Goal: Task Accomplishment & Management: Manage account settings

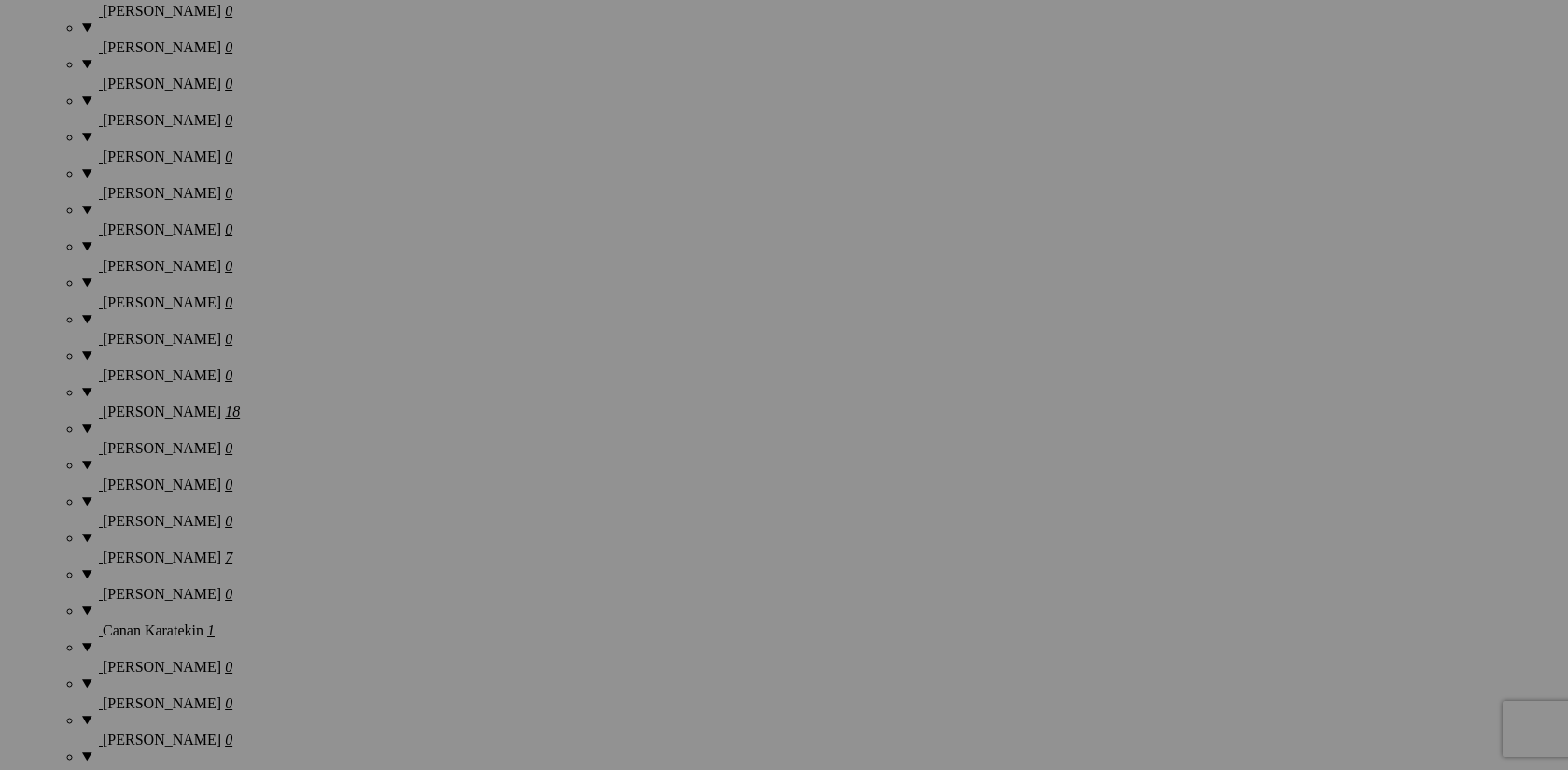
scroll to position [2117, 0]
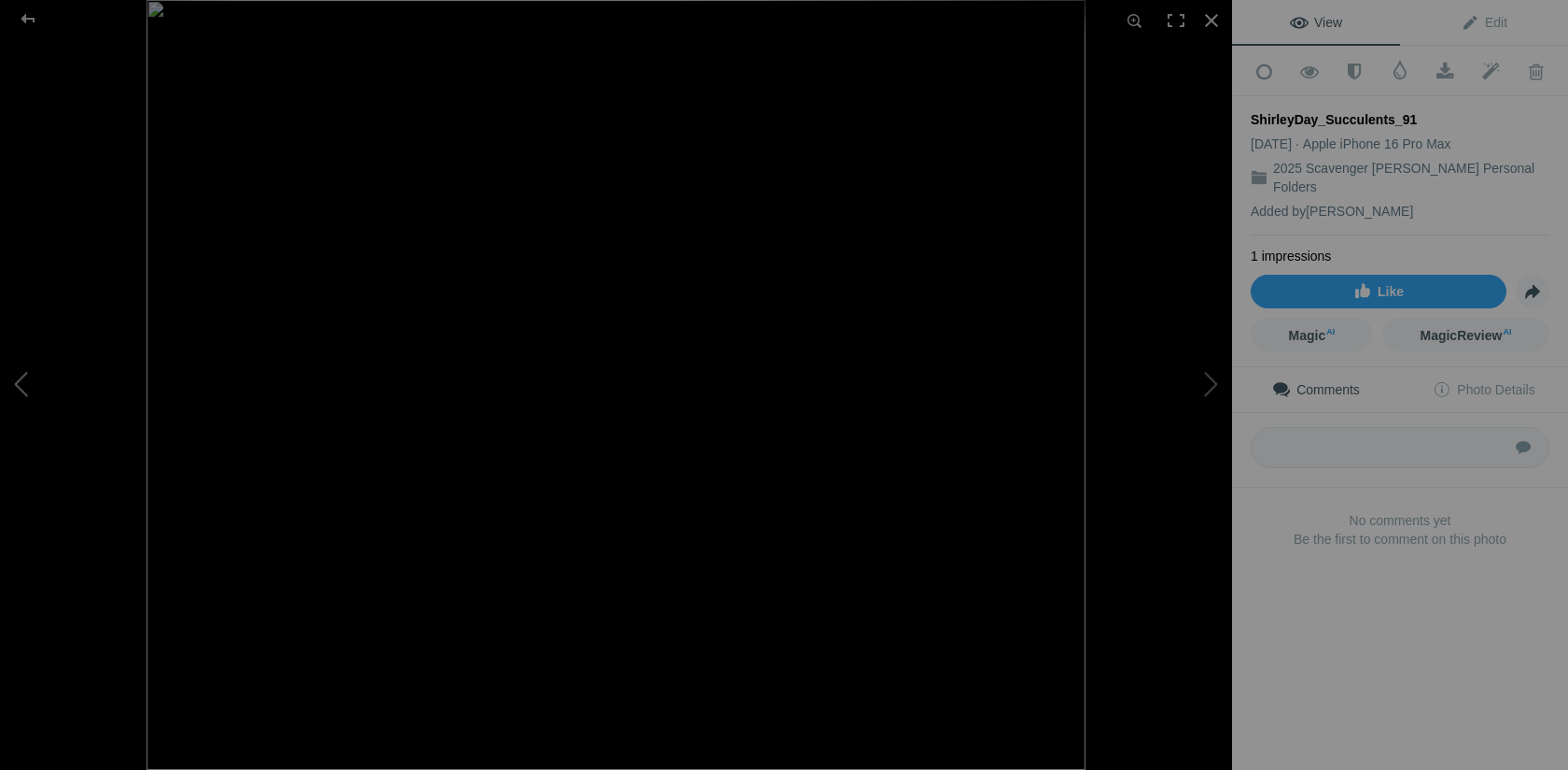
click at [23, 383] on button at bounding box center [70, 385] width 140 height 278
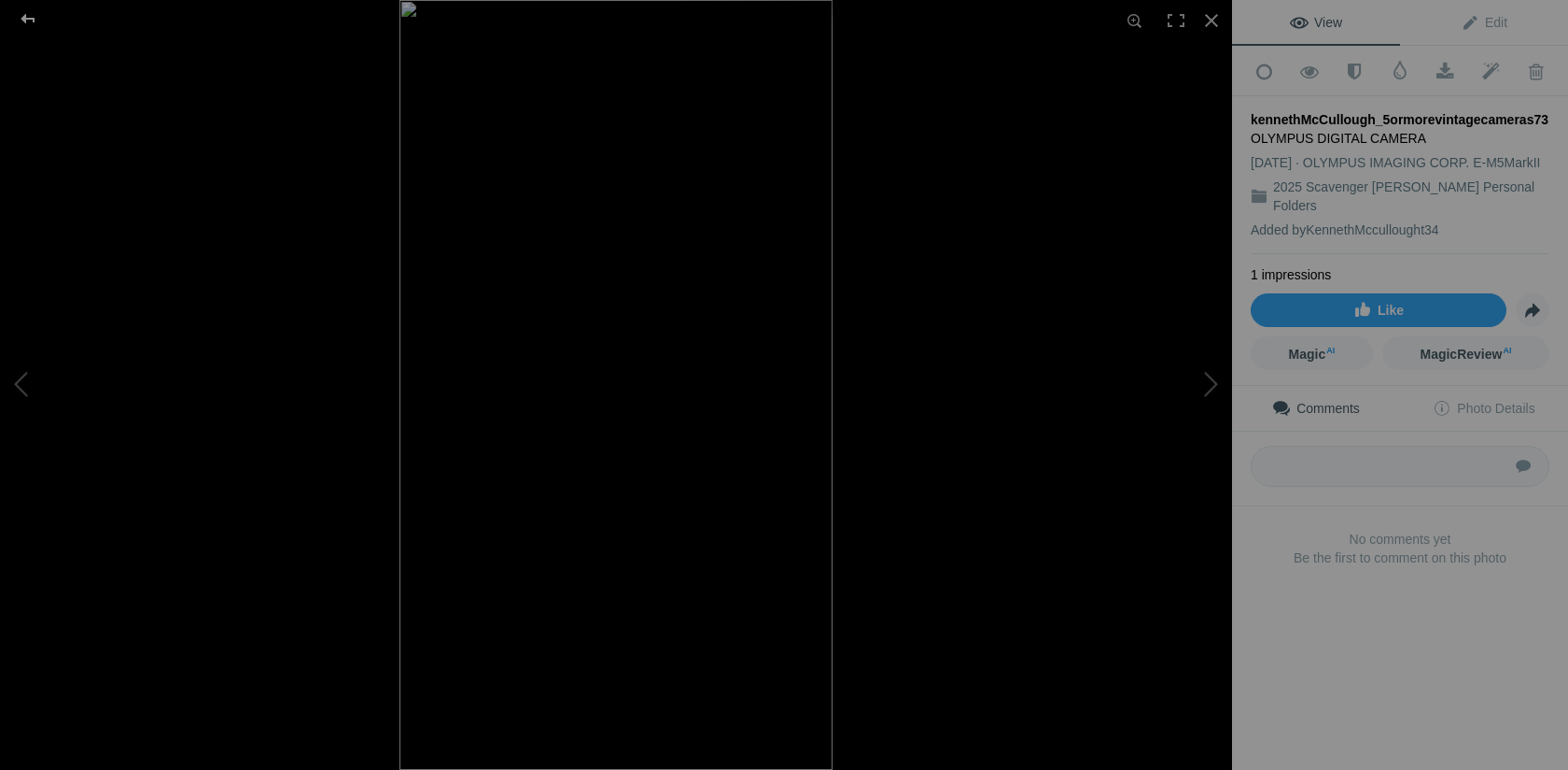
click at [26, 14] on div at bounding box center [28, 19] width 67 height 37
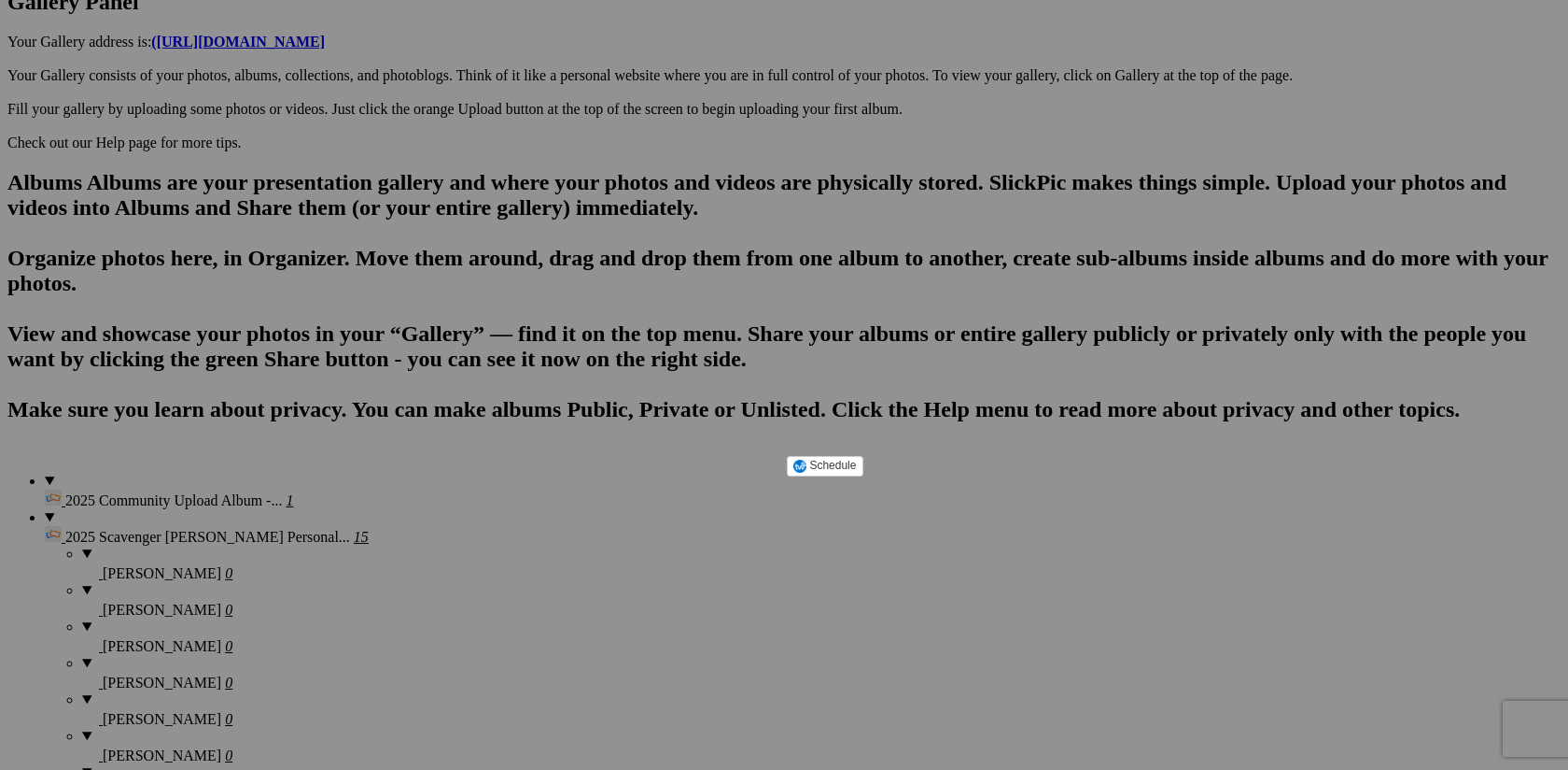
scroll to position [999, 0]
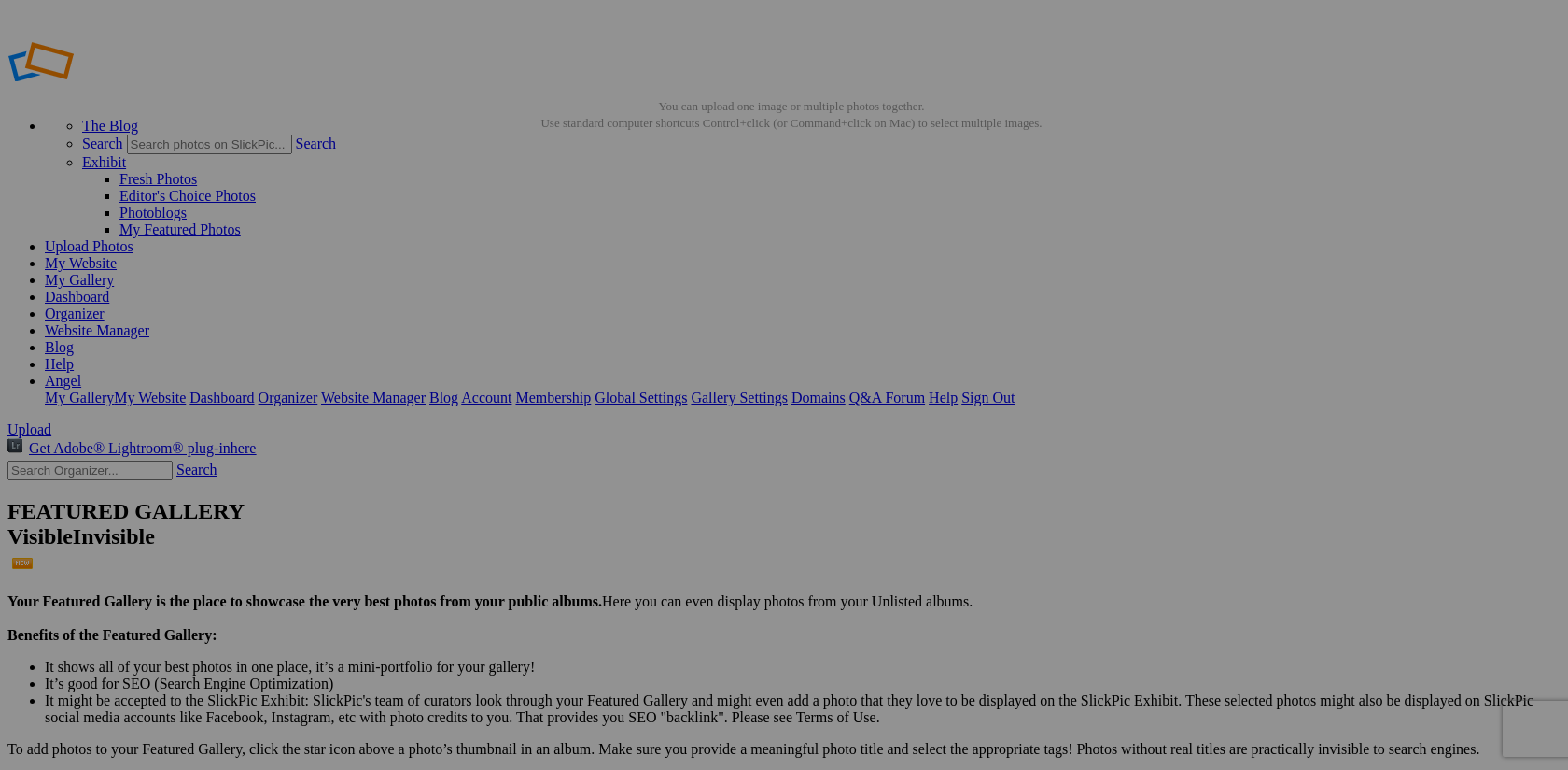
click at [105, 306] on link "Organizer" at bounding box center [75, 313] width 60 height 16
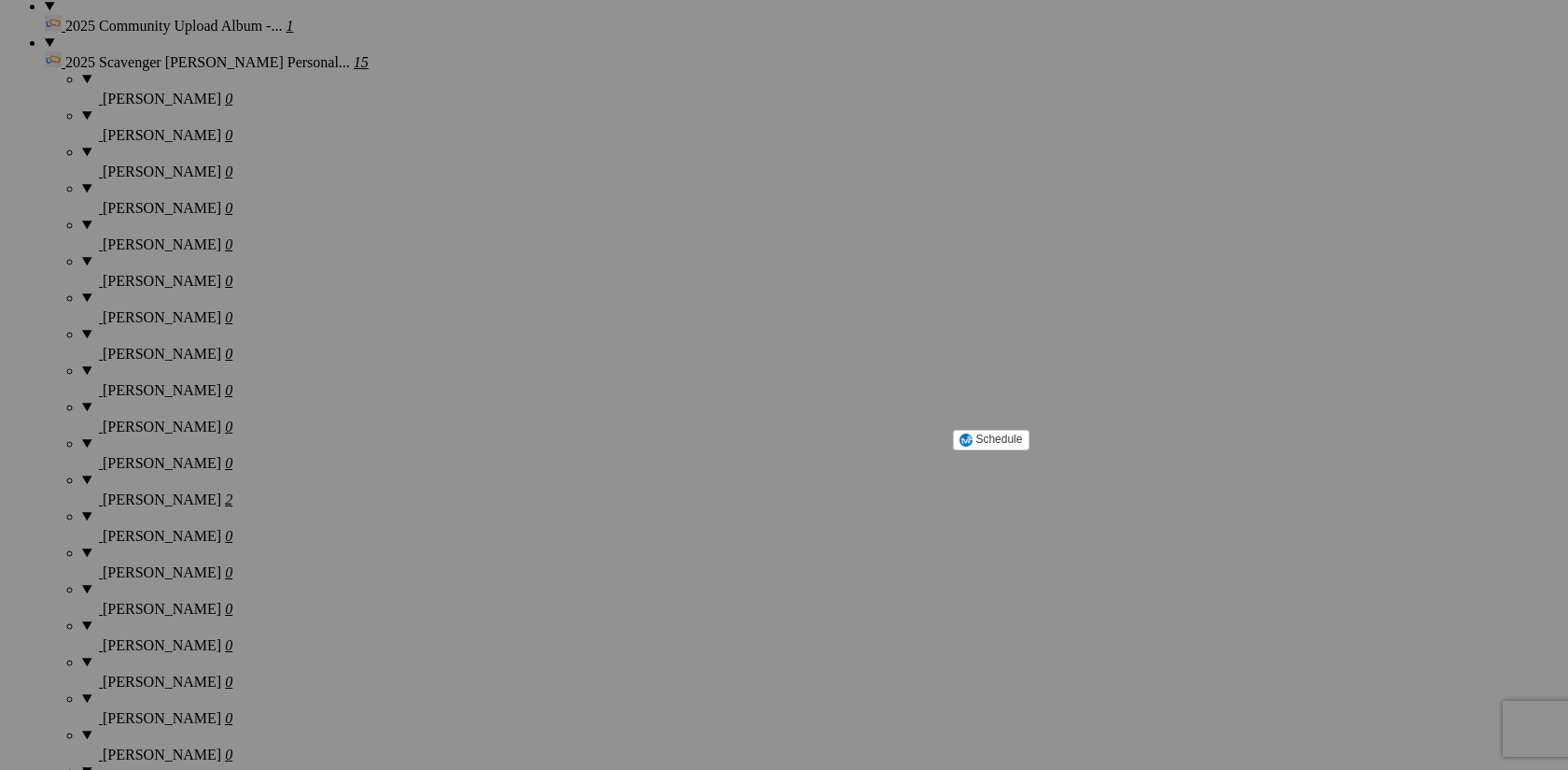
scroll to position [1476, 0]
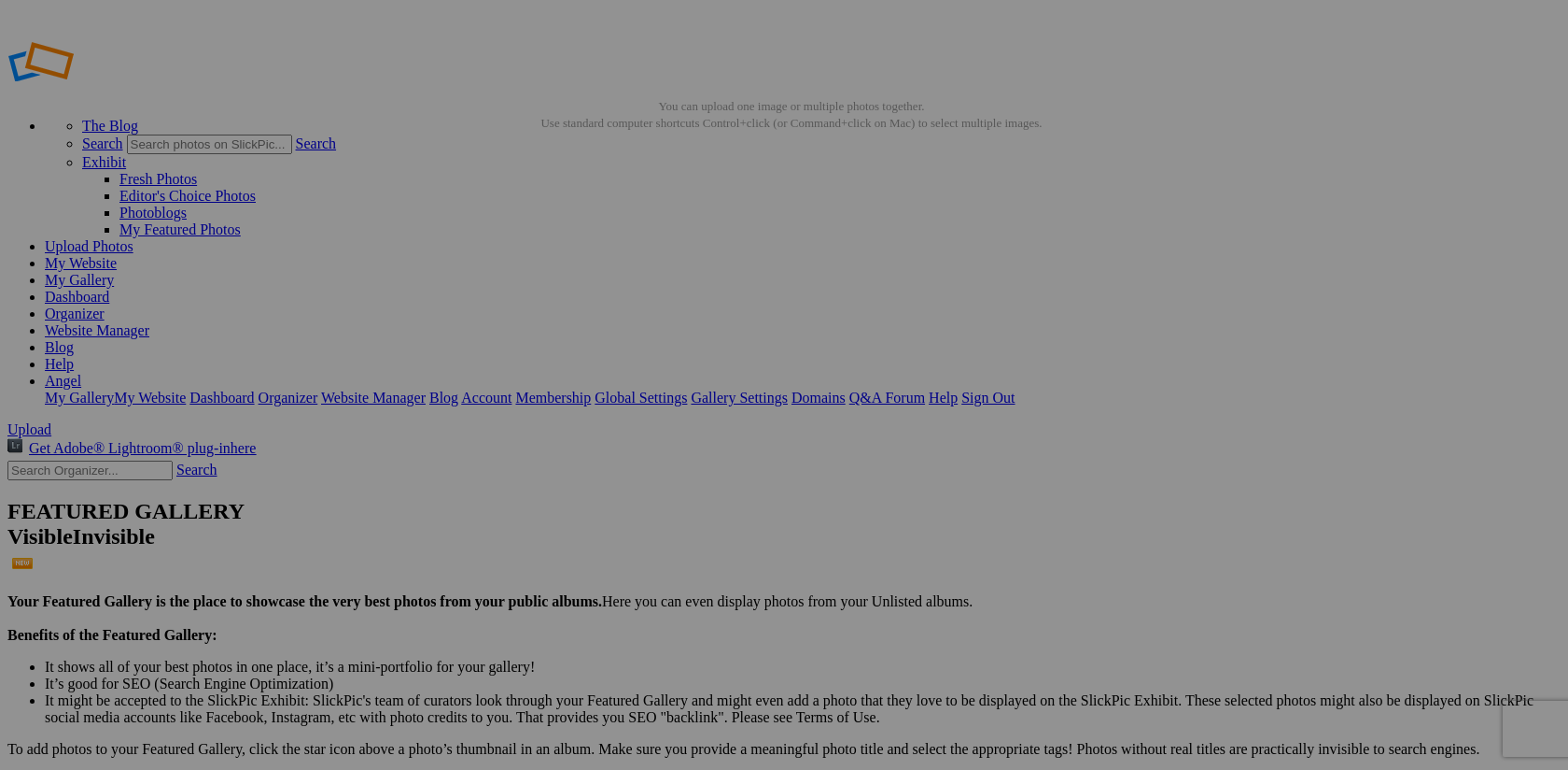
click at [105, 306] on link "Organizer" at bounding box center [75, 313] width 60 height 16
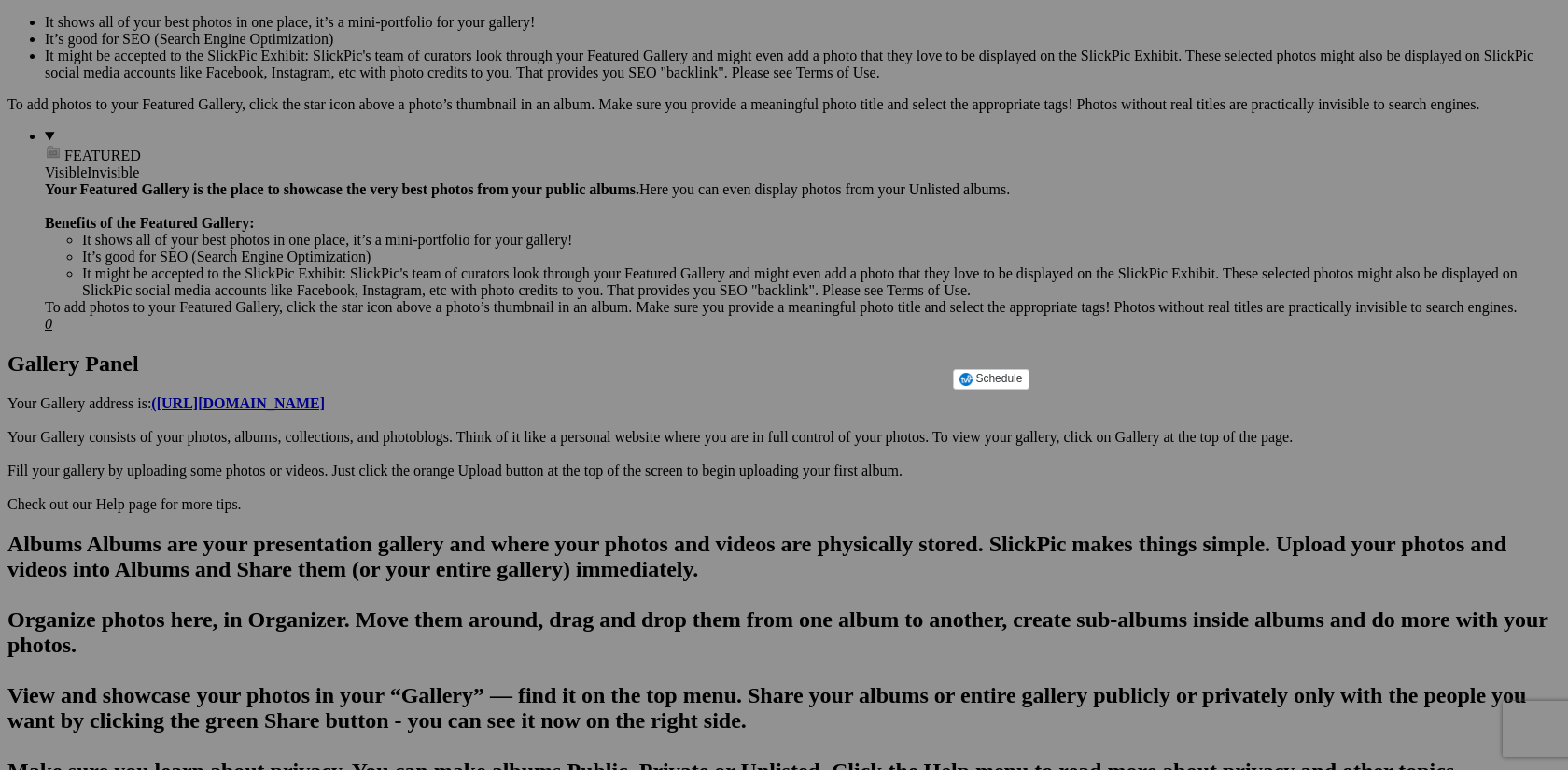
scroll to position [650, 0]
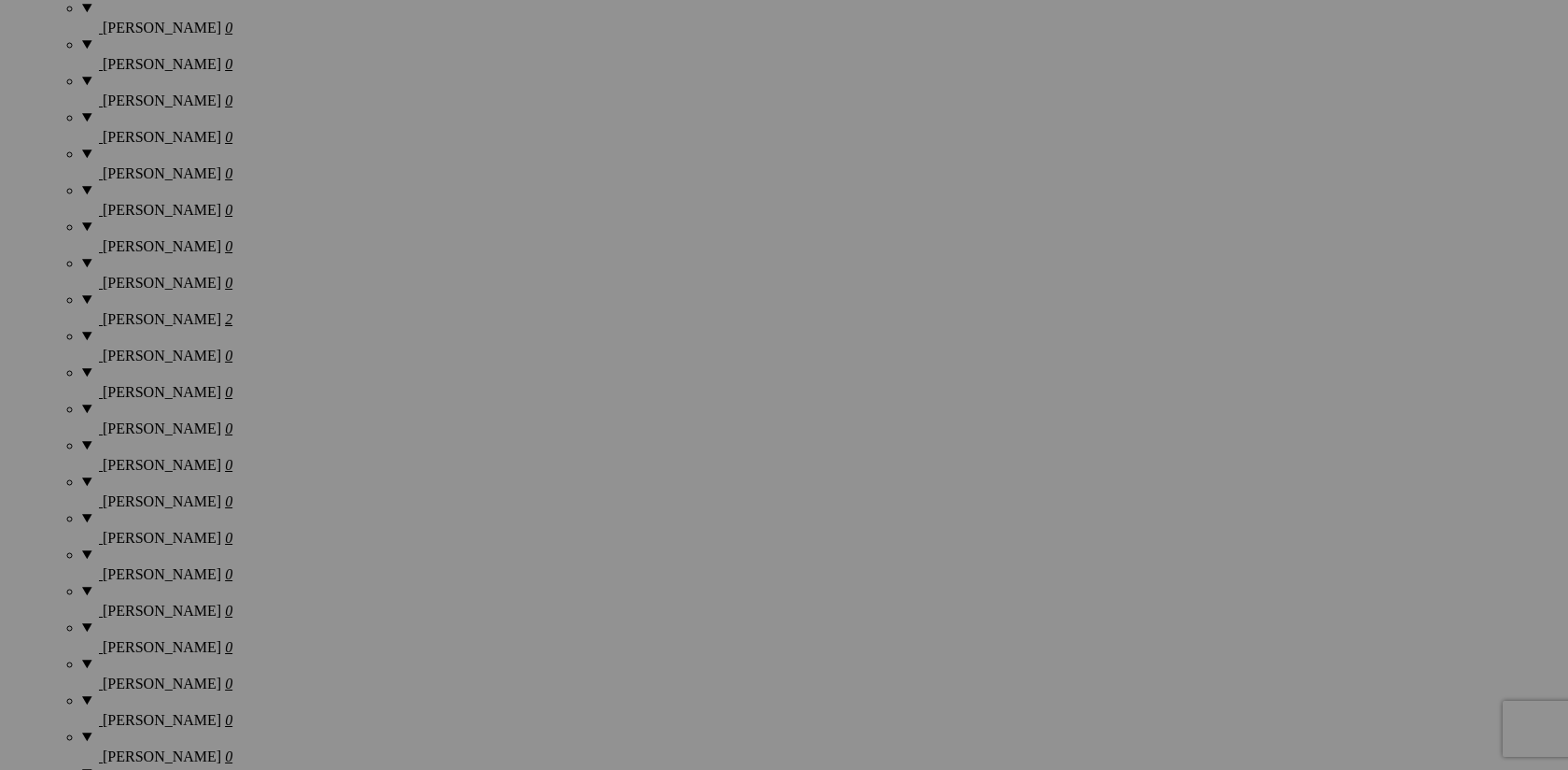
scroll to position [1659, 0]
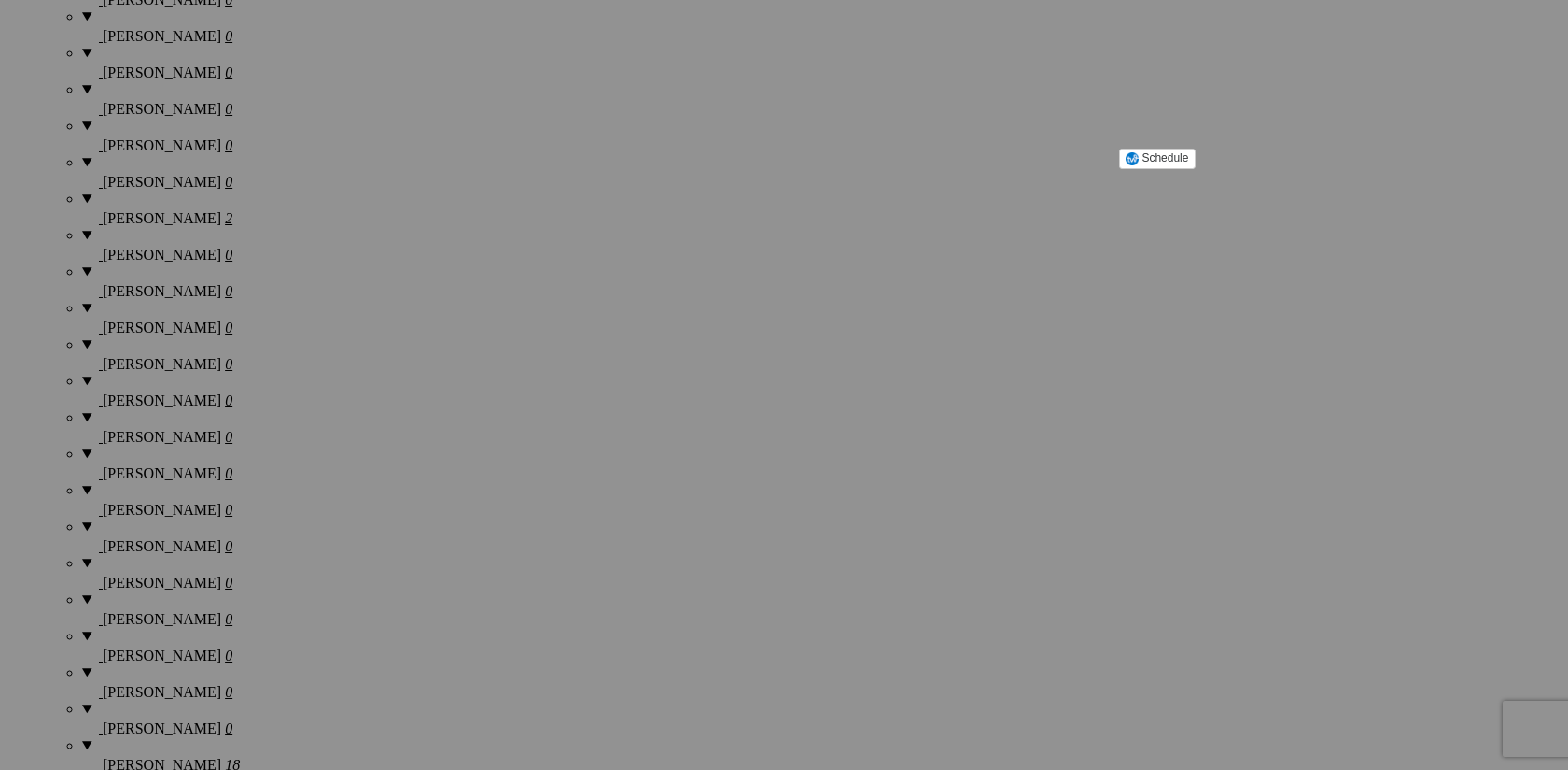
scroll to position [1769, 0]
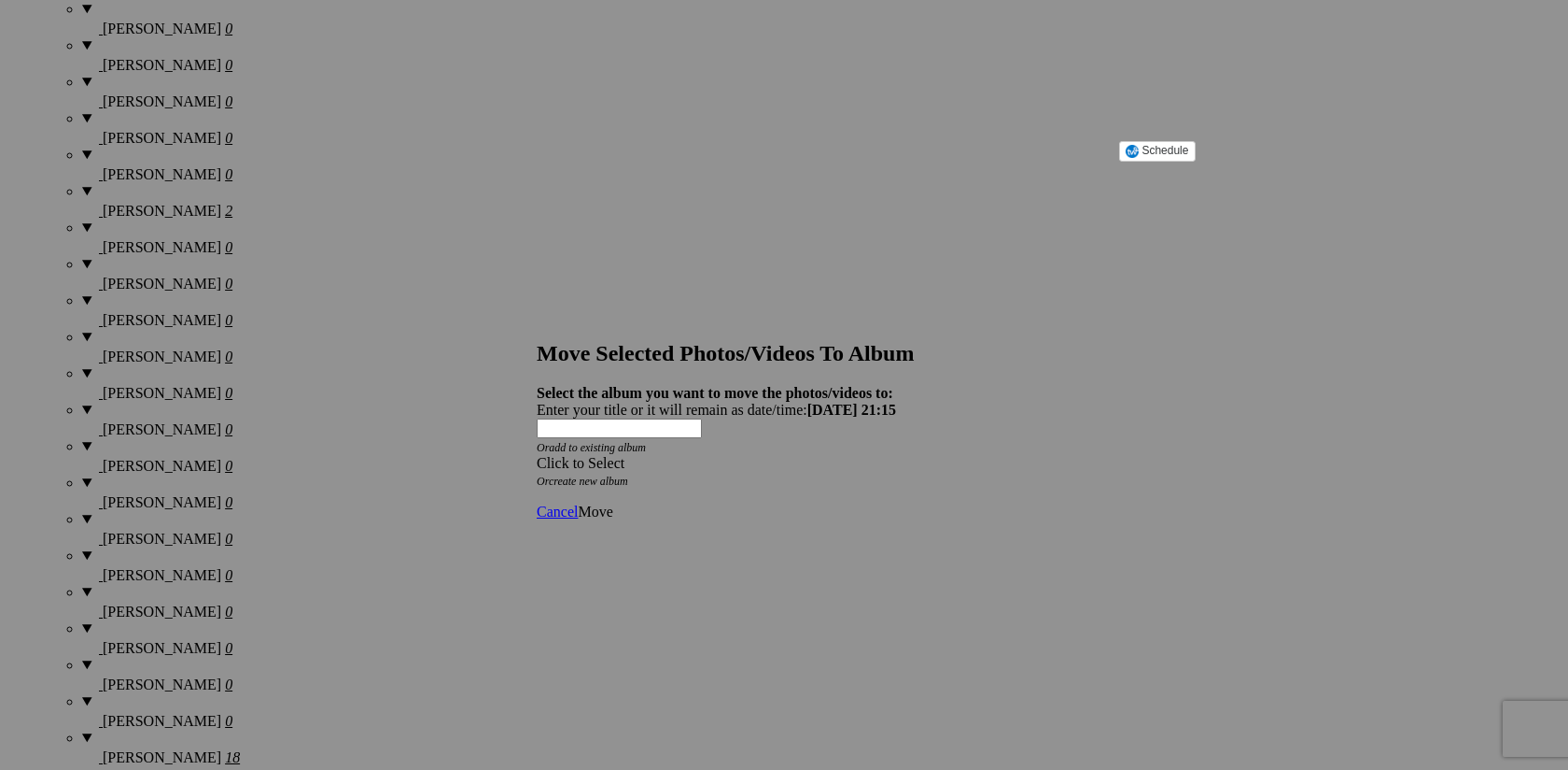
click at [537, 455] on span at bounding box center [537, 463] width 0 height 16
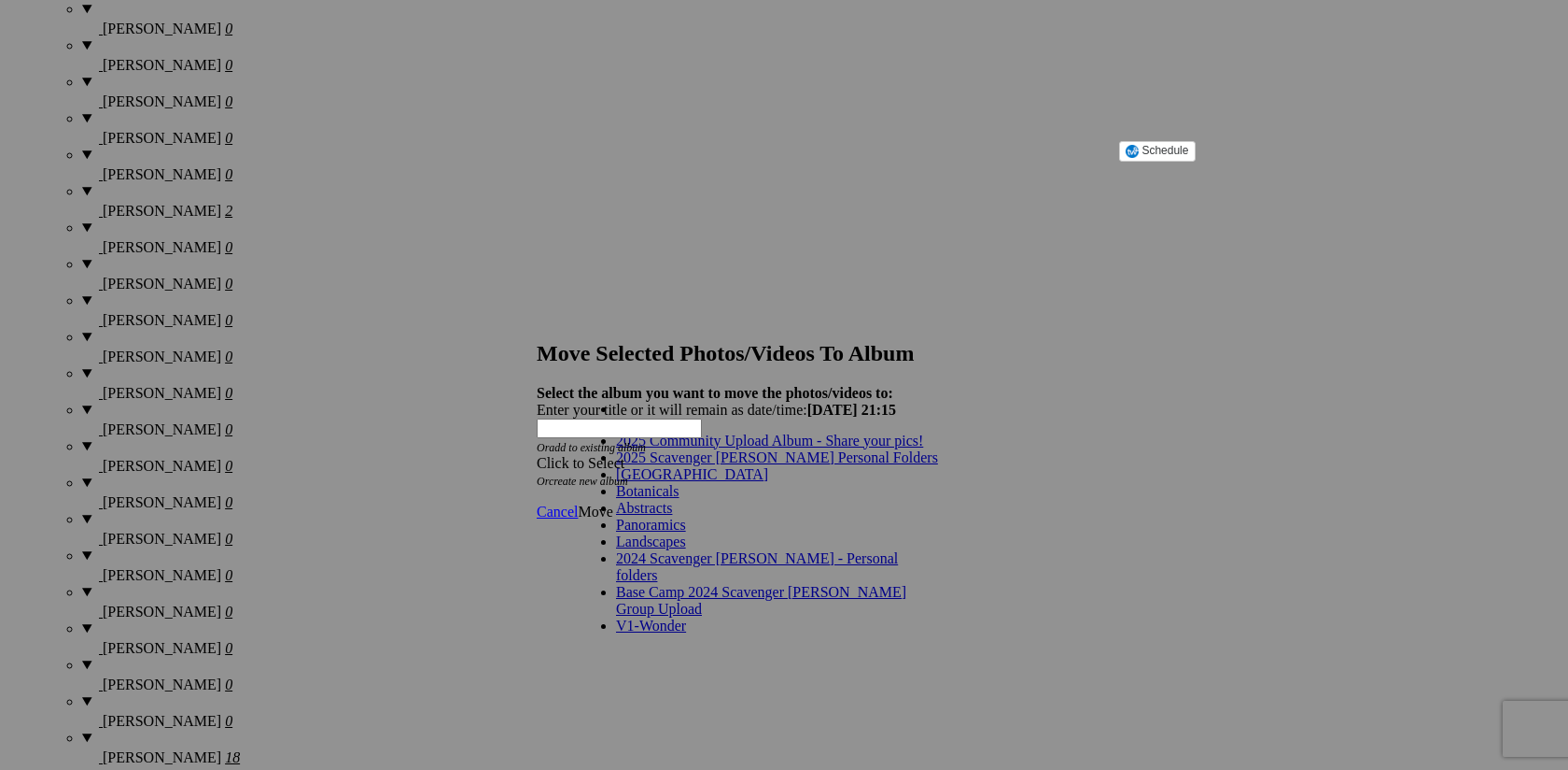
click at [873, 465] on link "2025 Scavenger [PERSON_NAME] Personal Folders" at bounding box center [777, 457] width 322 height 16
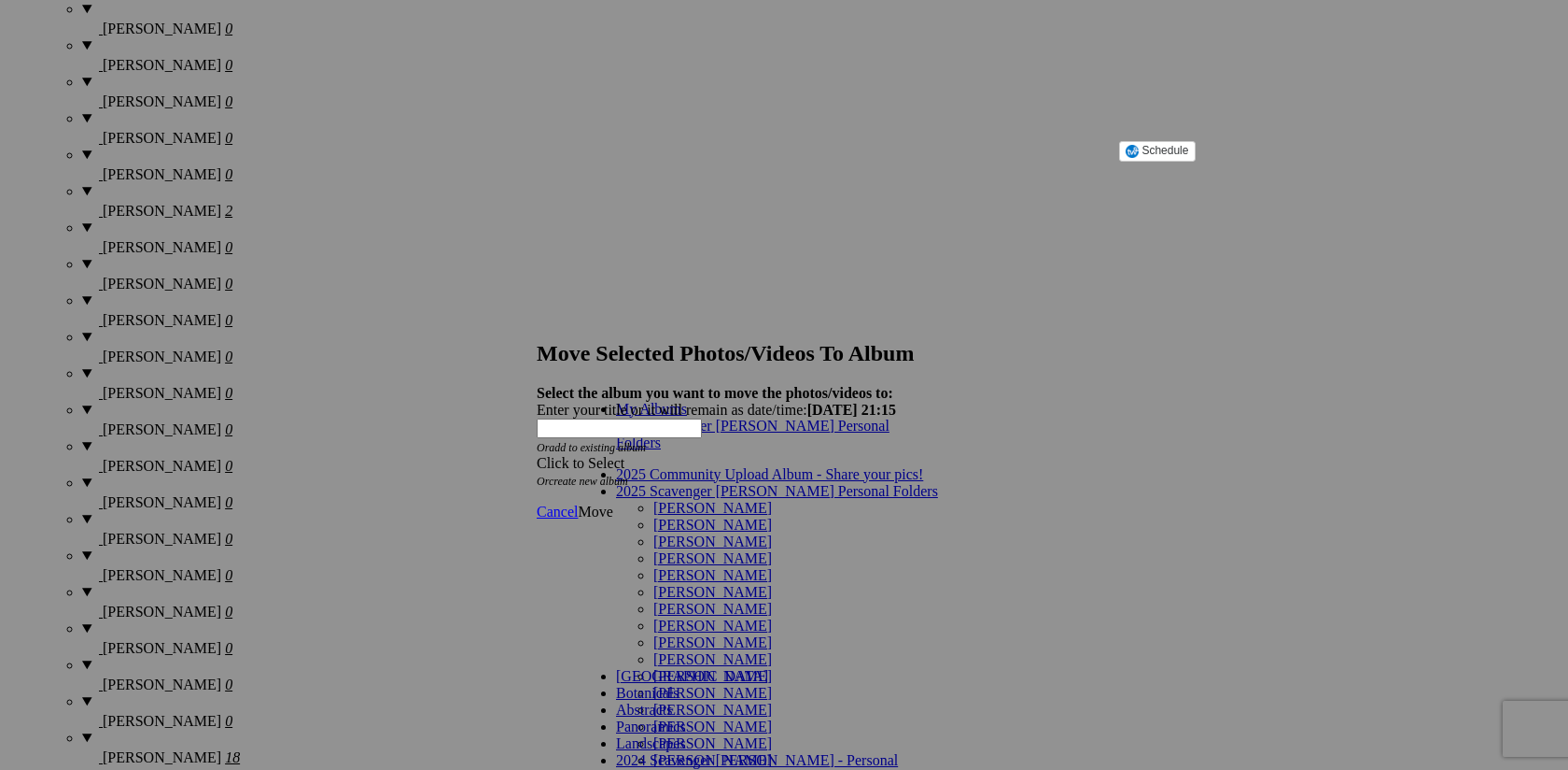
scroll to position [1126, 0]
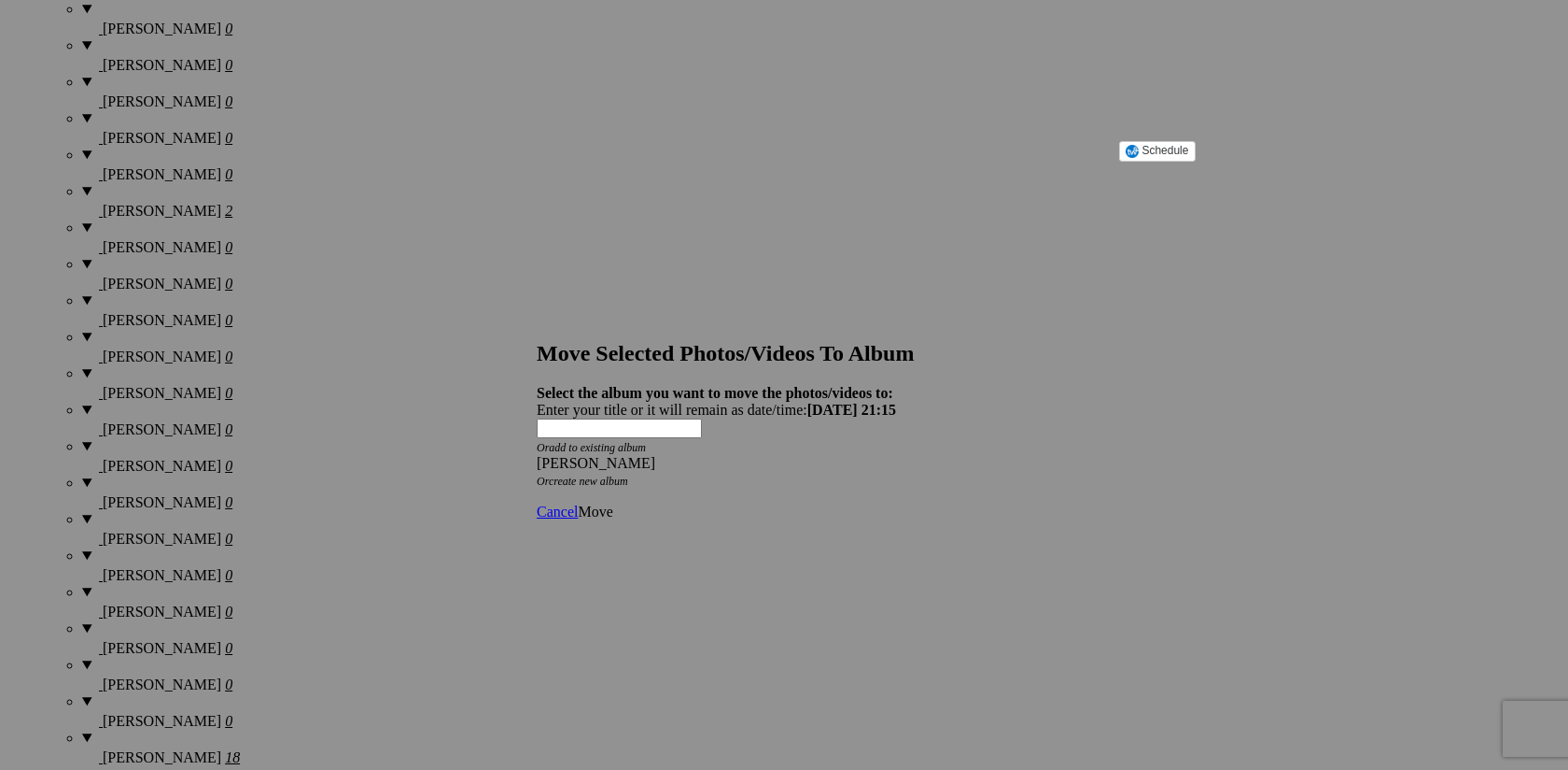
click at [613, 504] on span "Move" at bounding box center [595, 511] width 35 height 16
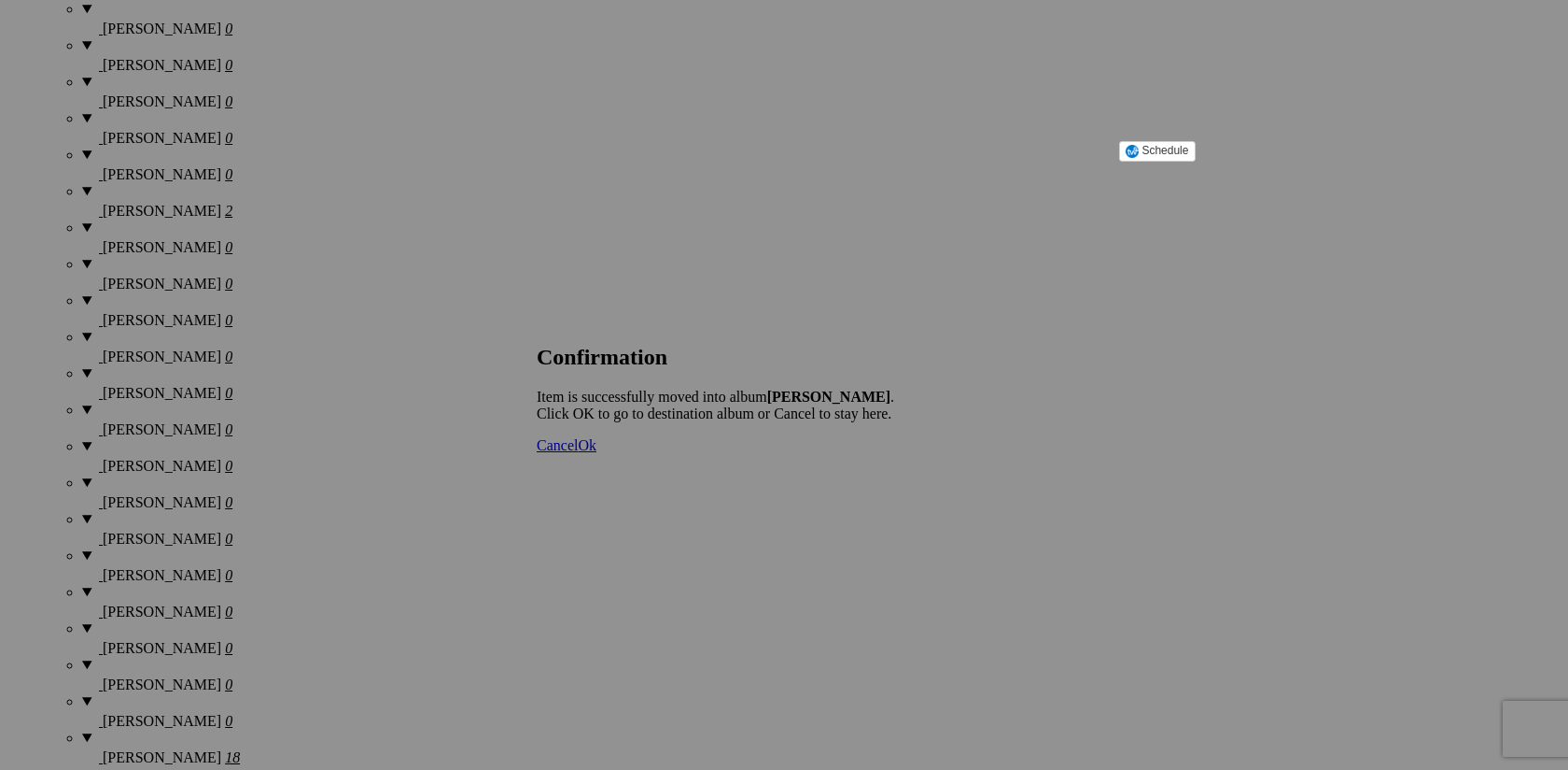
click at [578, 453] on span "Cancel" at bounding box center [558, 445] width 41 height 16
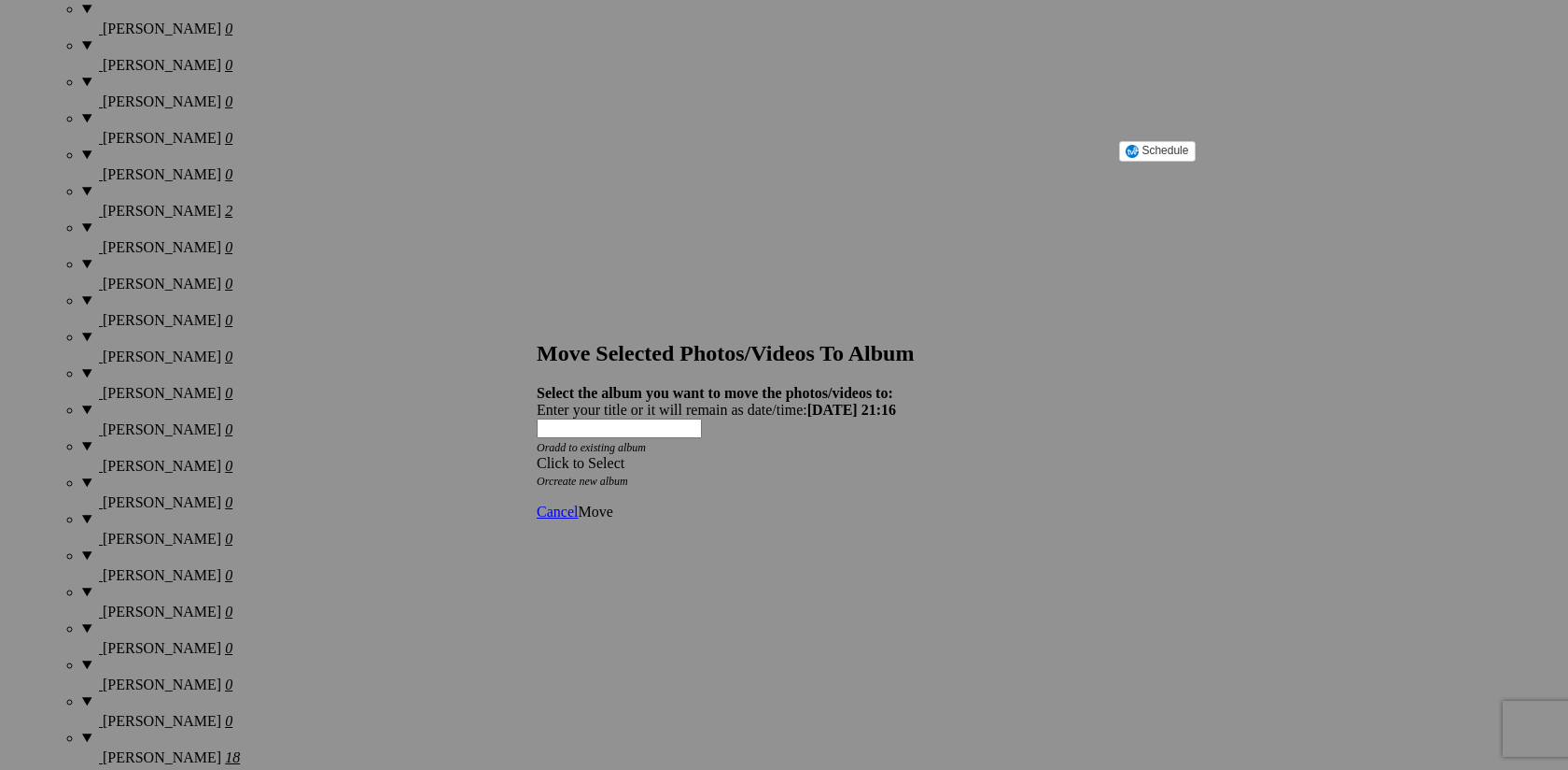
click at [578, 504] on span "Cancel" at bounding box center [558, 511] width 41 height 16
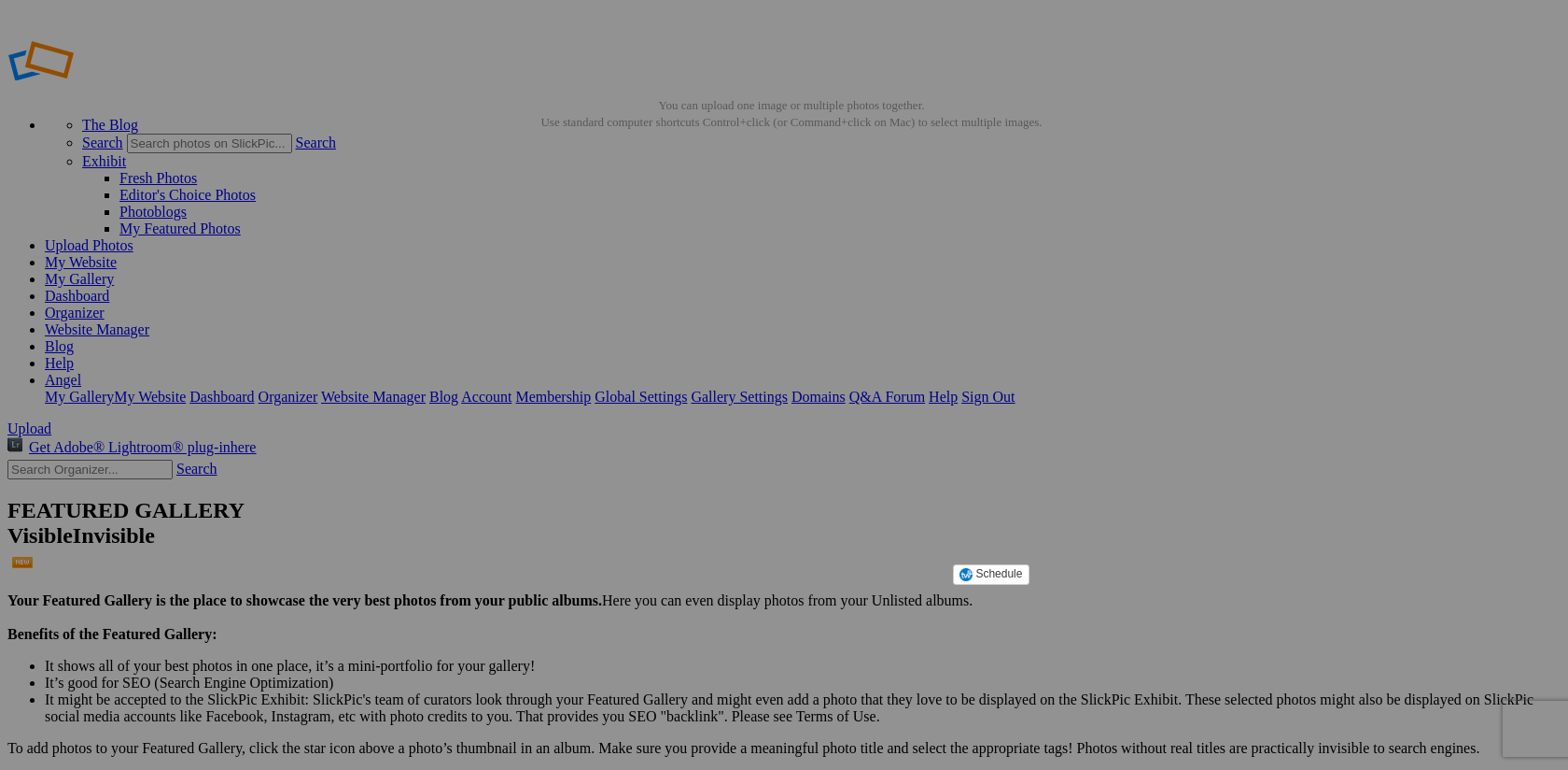
scroll to position [0, 0]
click at [81, 373] on link "Angel" at bounding box center [63, 380] width 36 height 16
click at [1015, 390] on link "Sign Out" at bounding box center [988, 397] width 53 height 16
